Goal: Information Seeking & Learning: Find specific fact

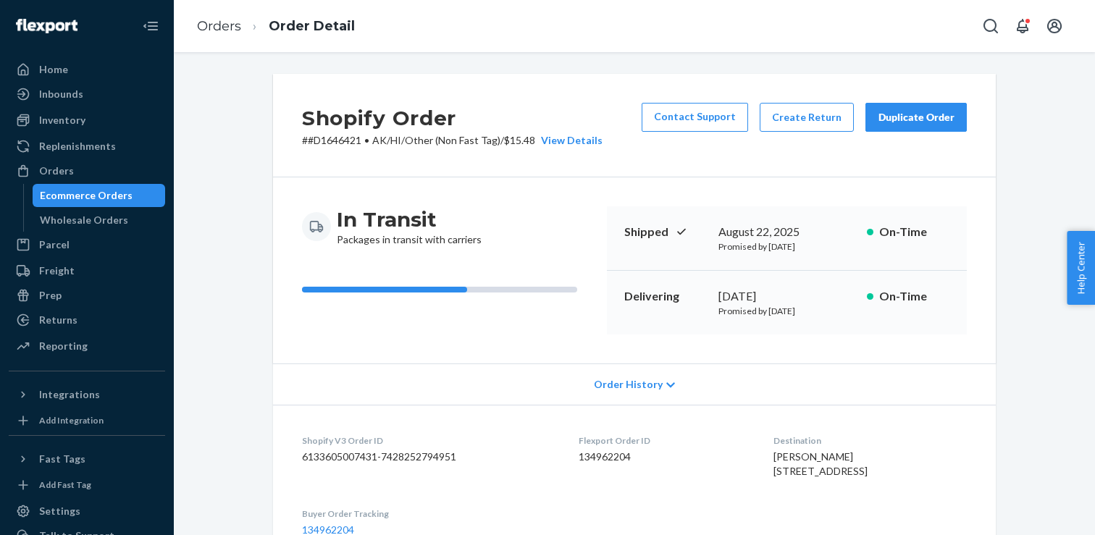
click at [327, 141] on p "# #D1646421 • AK/HI/Other (Non Fast Tag) / $15.48 View Details" at bounding box center [452, 140] width 301 height 14
copy p "D1646421"
click at [337, 138] on p "# #D1646424 • Standard / $6.97 View Details" at bounding box center [406, 140] width 208 height 14
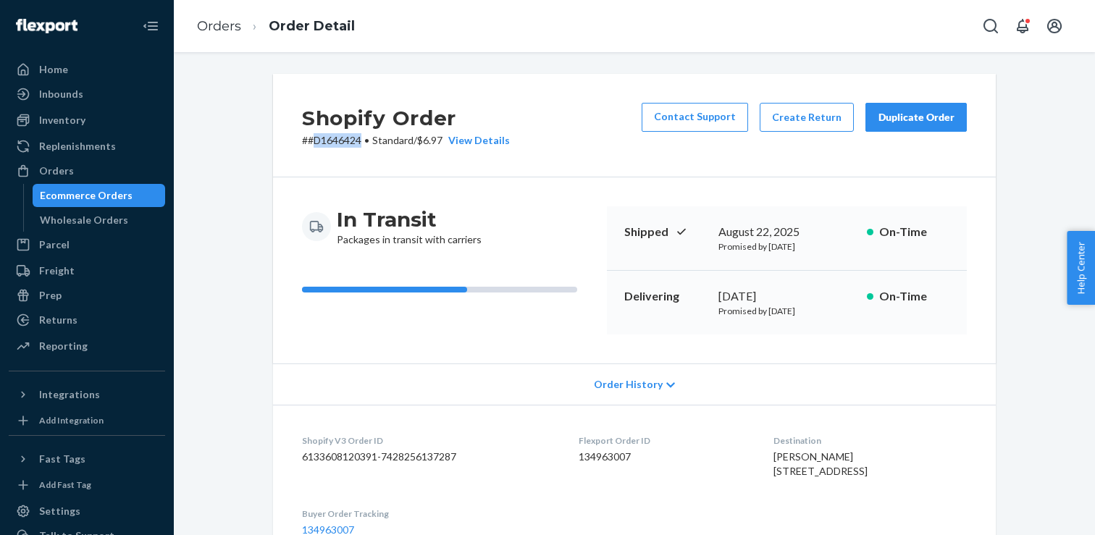
copy p "D1646424"
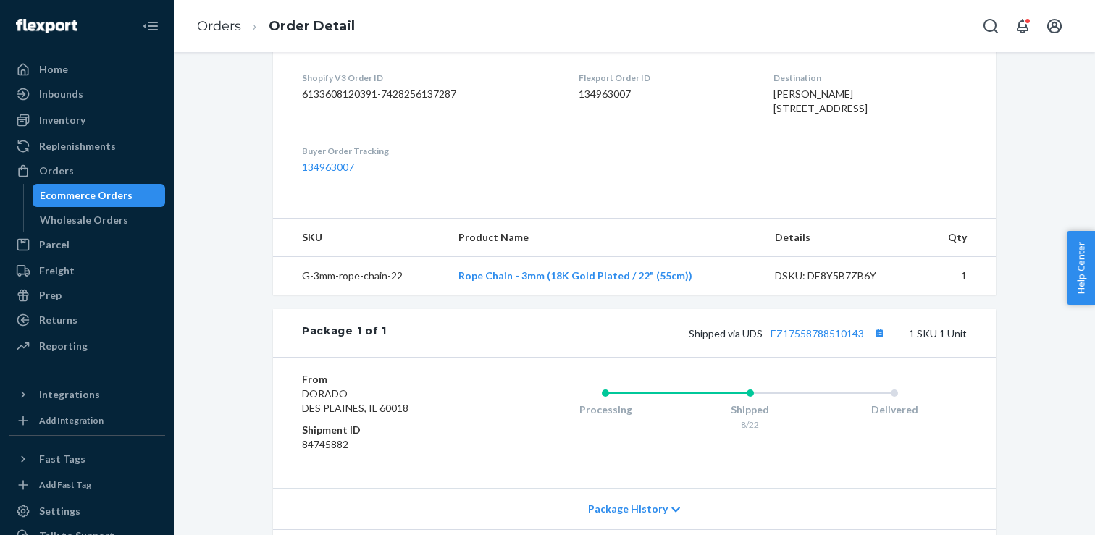
scroll to position [359, 0]
